Goal: Task Accomplishment & Management: Manage account settings

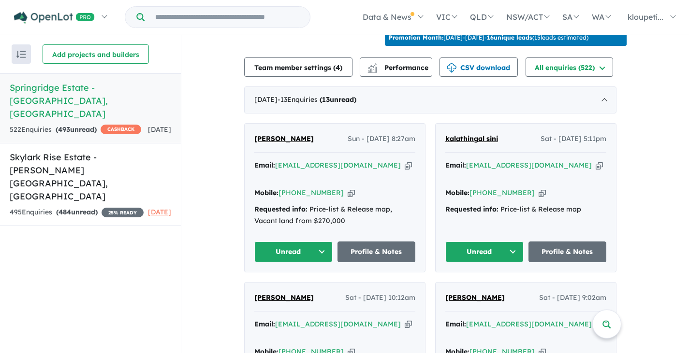
scroll to position [354, 0]
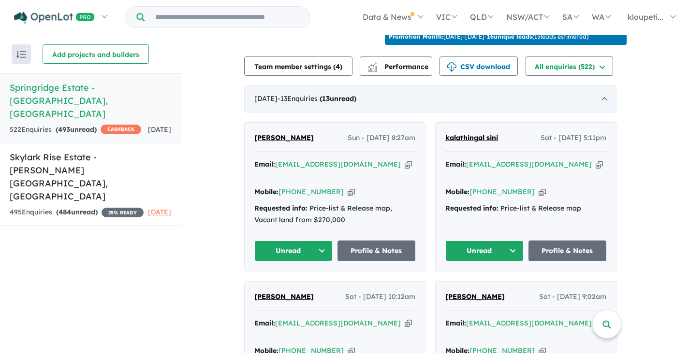
click at [307, 103] on span "- 13 Enquir ies ( 13 unread)" at bounding box center [316, 98] width 79 height 9
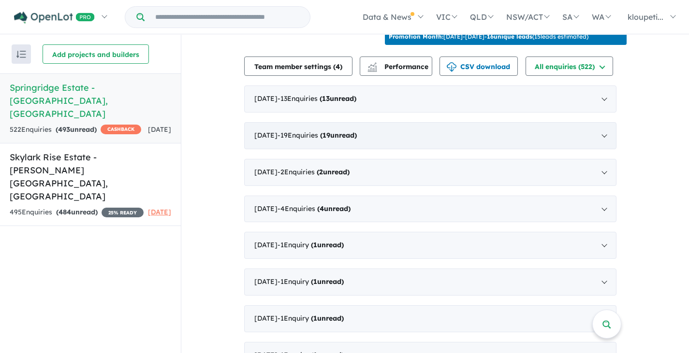
click at [268, 140] on div "[DATE] - 19 Enquir ies ( 19 unread)" at bounding box center [430, 135] width 372 height 27
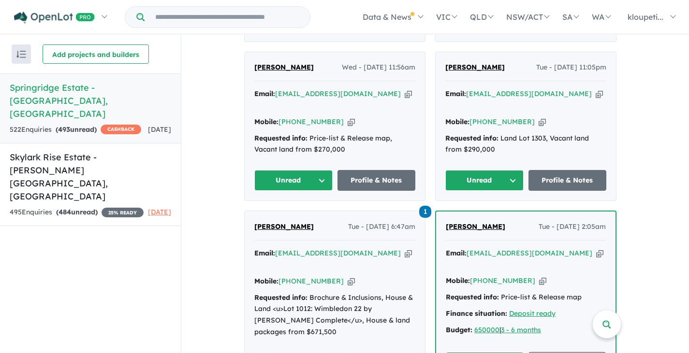
scroll to position [632, 0]
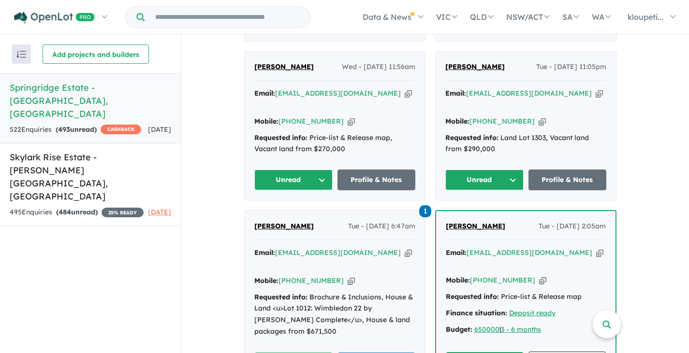
click at [264, 222] on span "[PERSON_NAME]" at bounding box center [283, 226] width 59 height 9
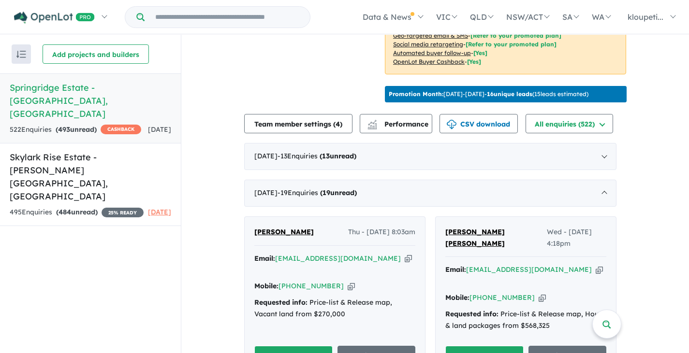
scroll to position [288, 0]
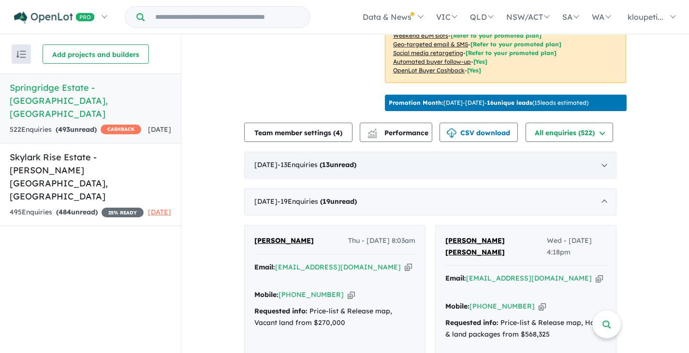
click at [312, 169] on span "- 13 Enquir ies ( 13 unread)" at bounding box center [316, 164] width 79 height 9
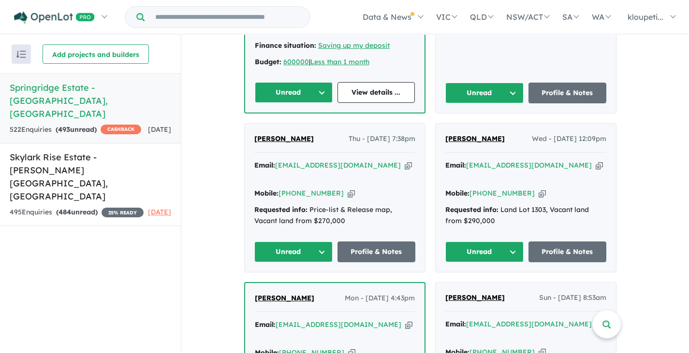
scroll to position [887, 0]
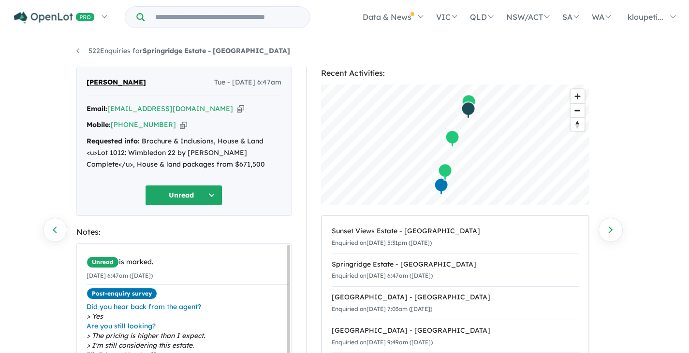
click at [316, 235] on div "Recent Activities: © Mapbox © OpenStreetMap Improve this map Sunset Views Estat…" at bounding box center [459, 269] width 307 height 405
